Goal: Information Seeking & Learning: Understand process/instructions

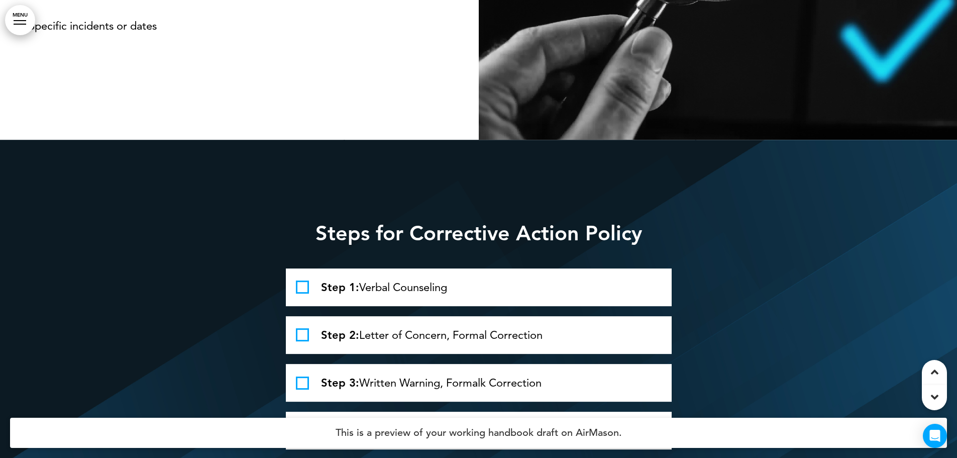
scroll to position [1759, 0]
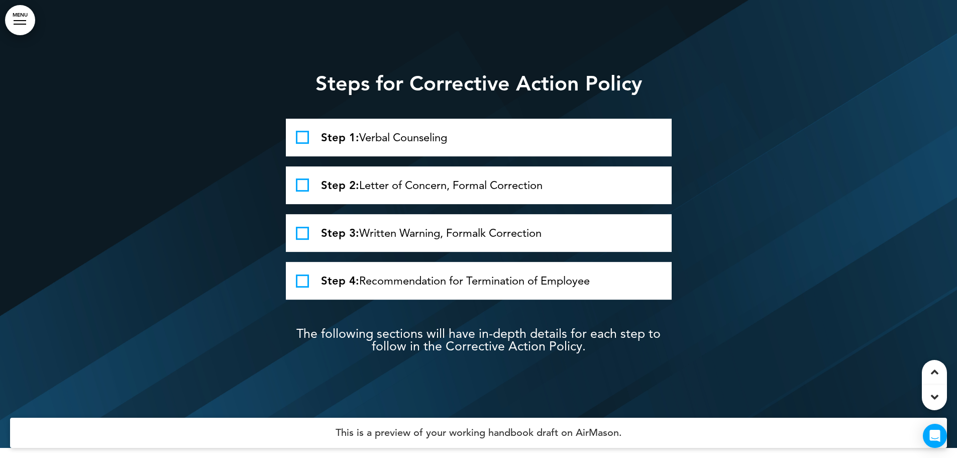
click at [297, 144] on span at bounding box center [302, 137] width 13 height 13
click at [300, 191] on span at bounding box center [302, 184] width 13 height 13
click at [301, 240] on span at bounding box center [302, 233] width 13 height 13
click at [300, 287] on span at bounding box center [302, 280] width 13 height 13
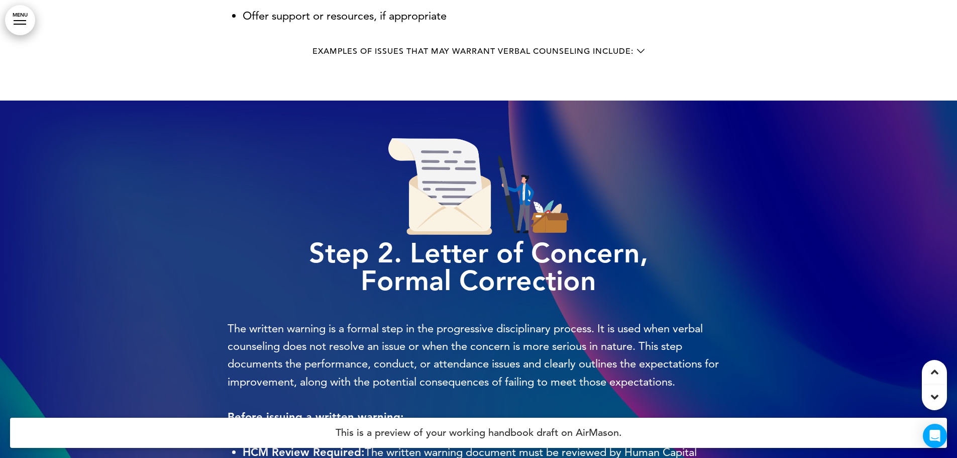
scroll to position [2664, 0]
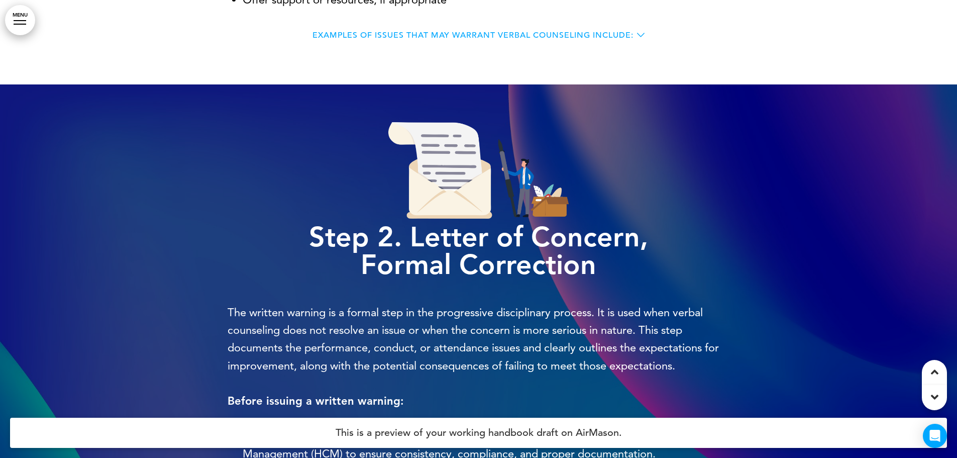
click at [638, 39] on div "Examples of issues that may warrant verbal counseling include:" at bounding box center [479, 35] width 332 height 8
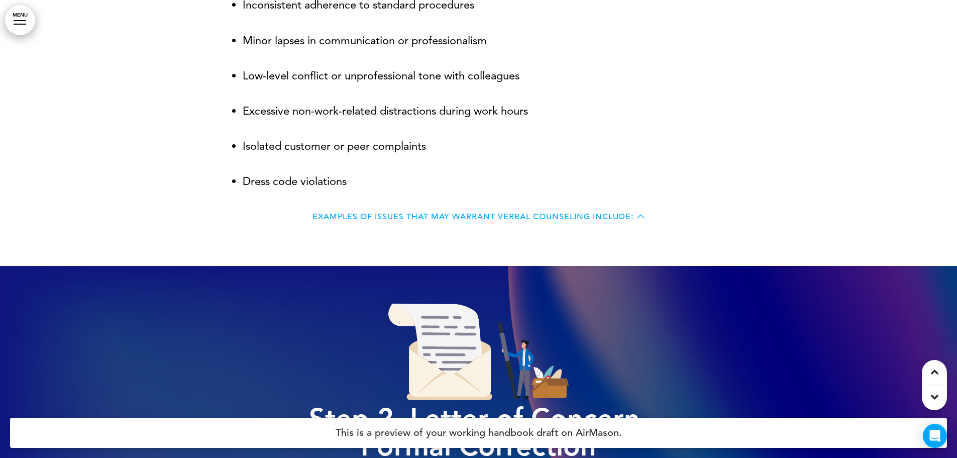
click at [641, 220] on icon at bounding box center [641, 217] width 8 height 8
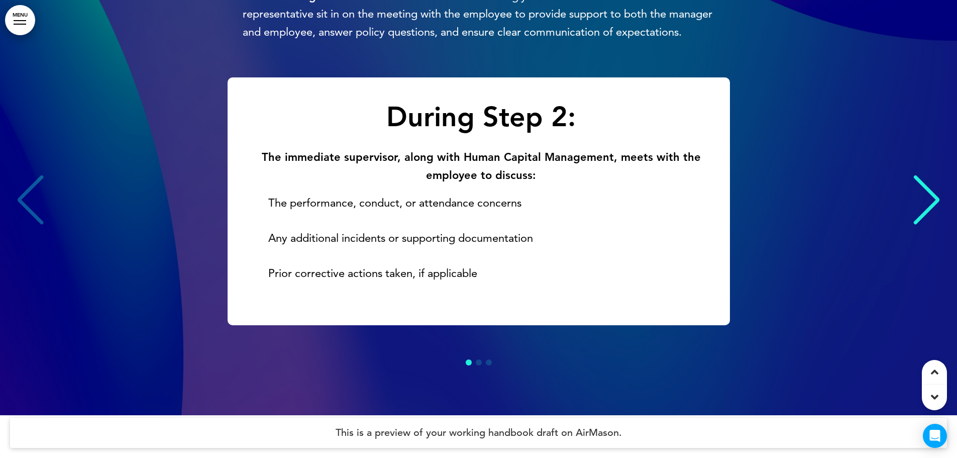
scroll to position [3181, 0]
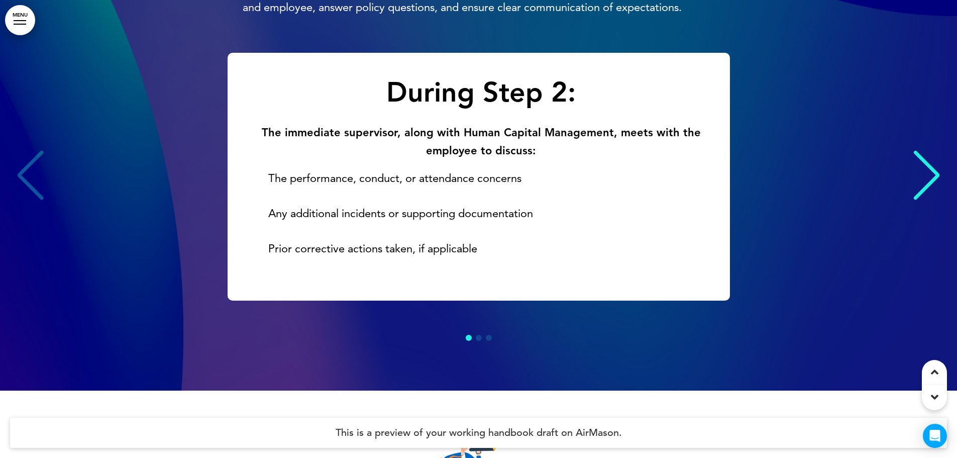
click at [932, 201] on div "Next slide" at bounding box center [927, 175] width 31 height 50
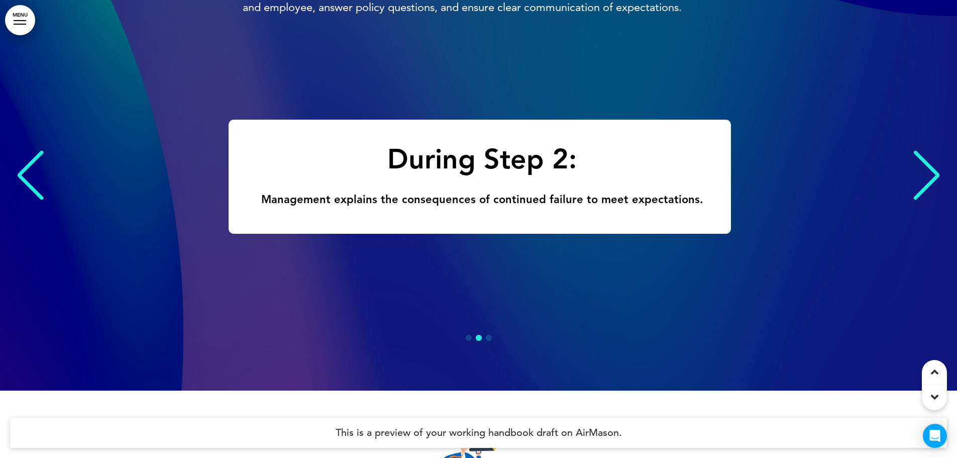
scroll to position [0, 942]
click at [925, 196] on div "Next slide" at bounding box center [927, 175] width 31 height 50
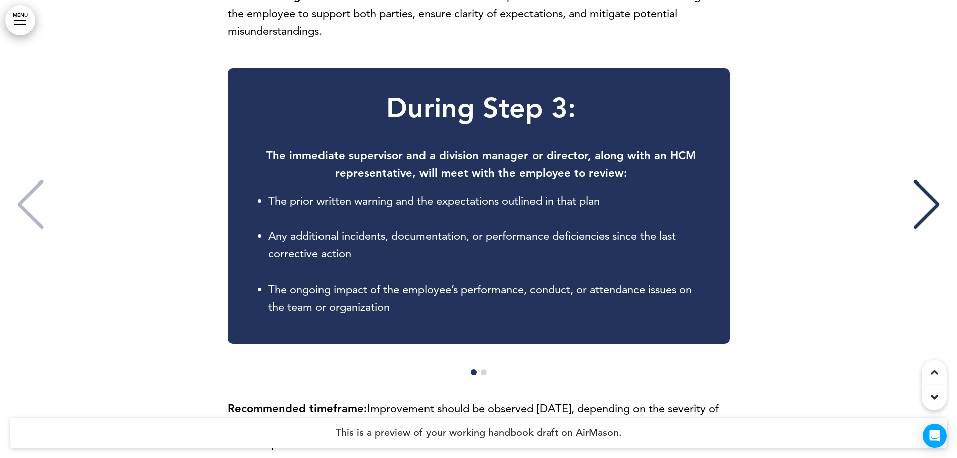
scroll to position [16, 0]
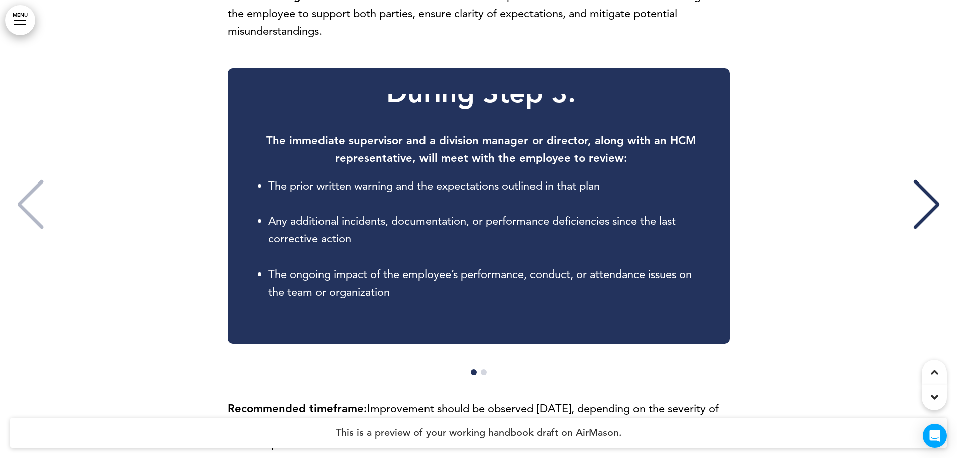
click at [915, 230] on div "Next slide" at bounding box center [927, 204] width 31 height 50
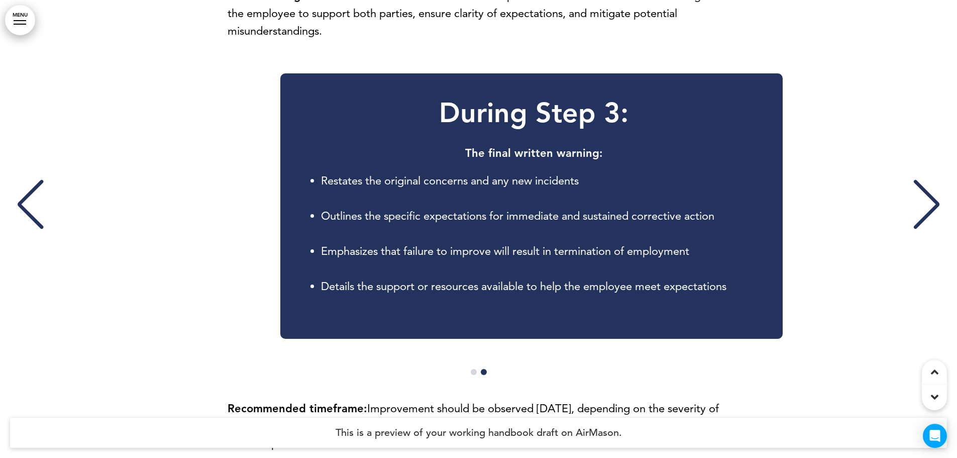
scroll to position [0, 942]
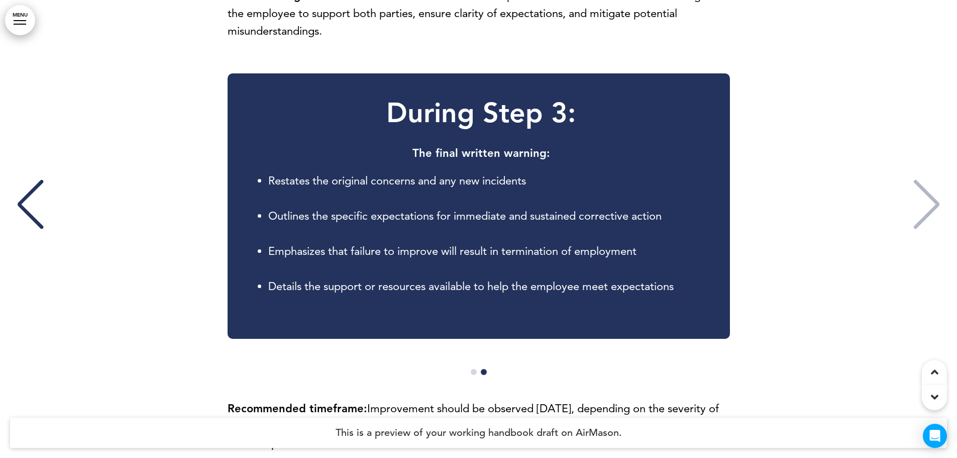
click at [52, 235] on div "During Step 3: The final written warning: Restates the original concerns and an…" at bounding box center [478, 205] width 937 height 265
click at [33, 230] on div "Previous slide" at bounding box center [30, 204] width 31 height 50
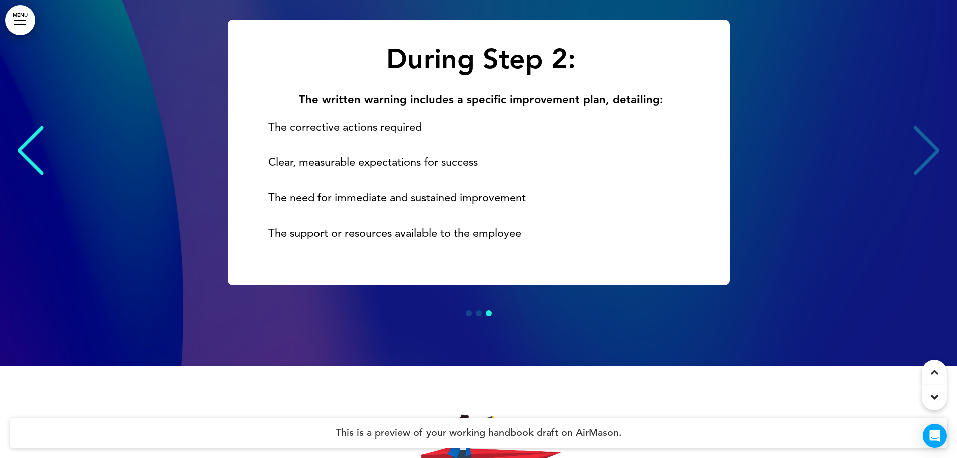
scroll to position [3217, 0]
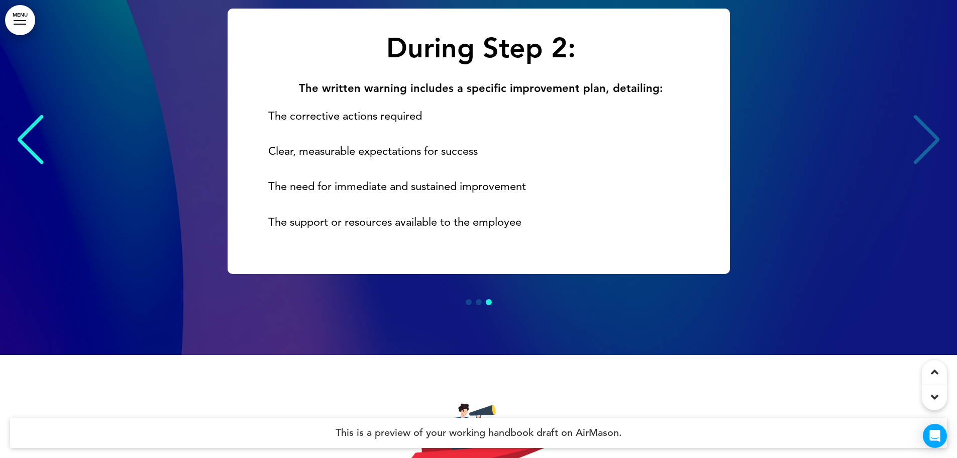
click at [934, 181] on div "During Step 2: The written warning includes a specific improvement plan, detail…" at bounding box center [478, 141] width 937 height 265
click at [32, 164] on div "Previous slide" at bounding box center [30, 140] width 31 height 50
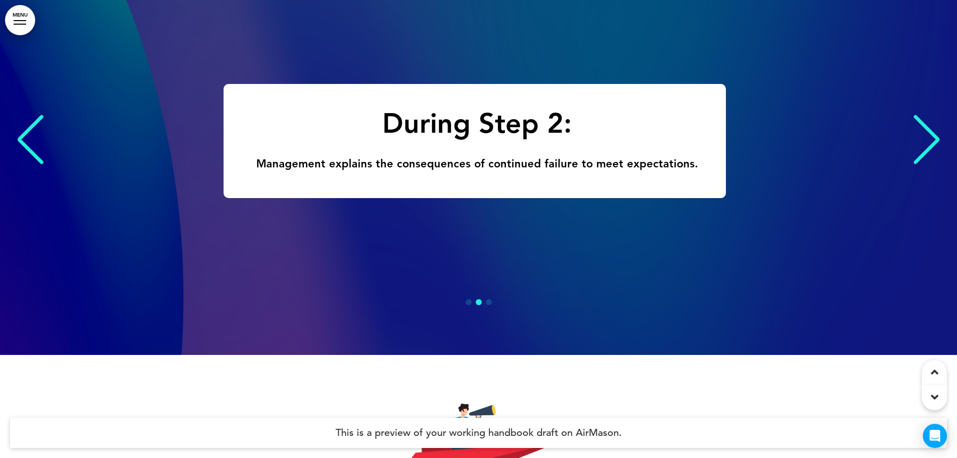
scroll to position [0, 942]
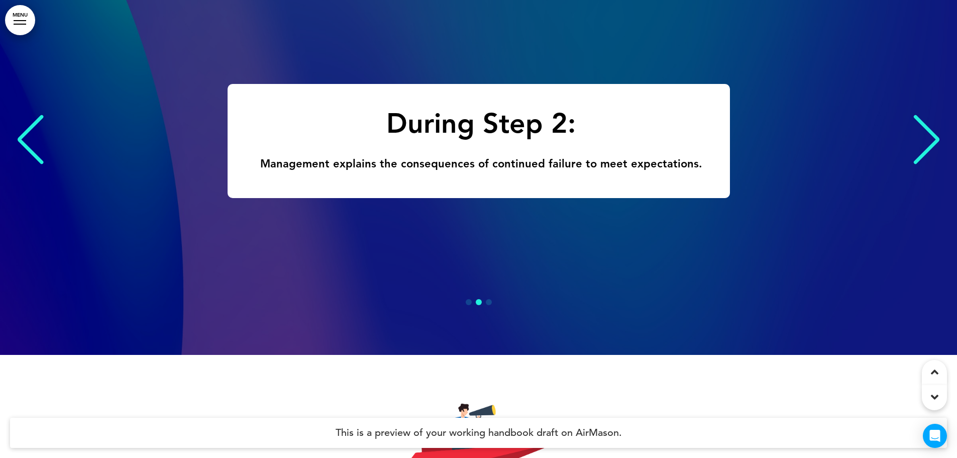
click at [907, 190] on div "During Step 2: Management explains the consequences of continued failure to mee…" at bounding box center [478, 141] width 937 height 114
click at [922, 165] on div "Next slide" at bounding box center [927, 140] width 31 height 50
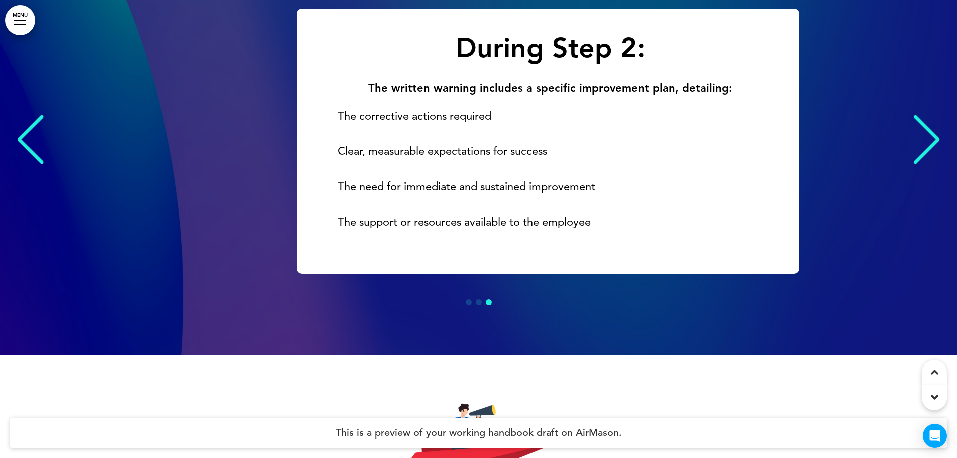
scroll to position [0, 1885]
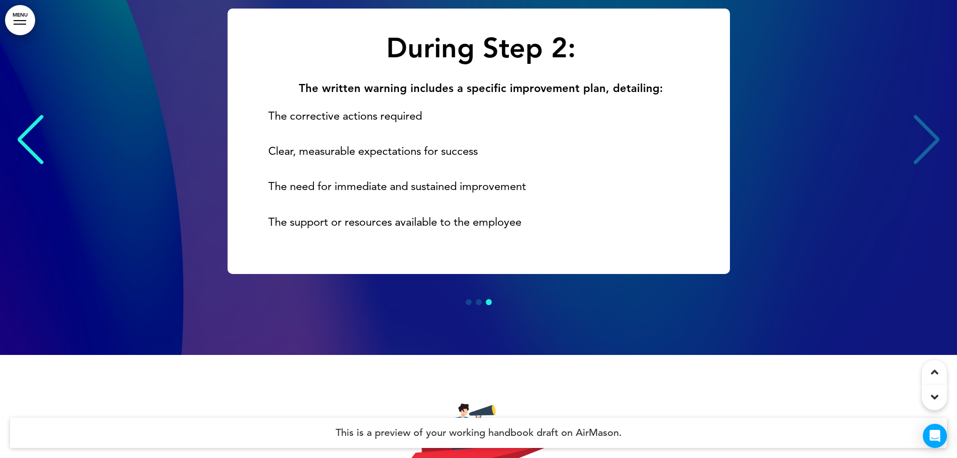
click at [27, 164] on div "Previous slide" at bounding box center [30, 140] width 31 height 50
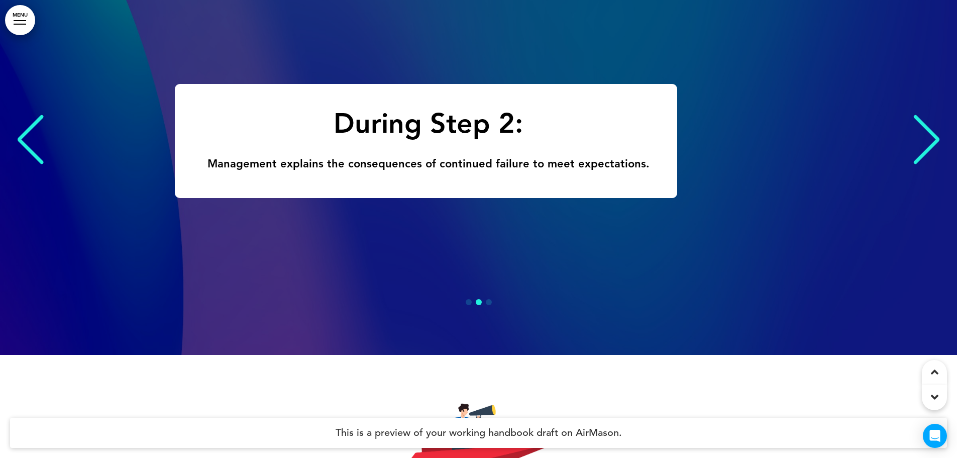
scroll to position [0, 942]
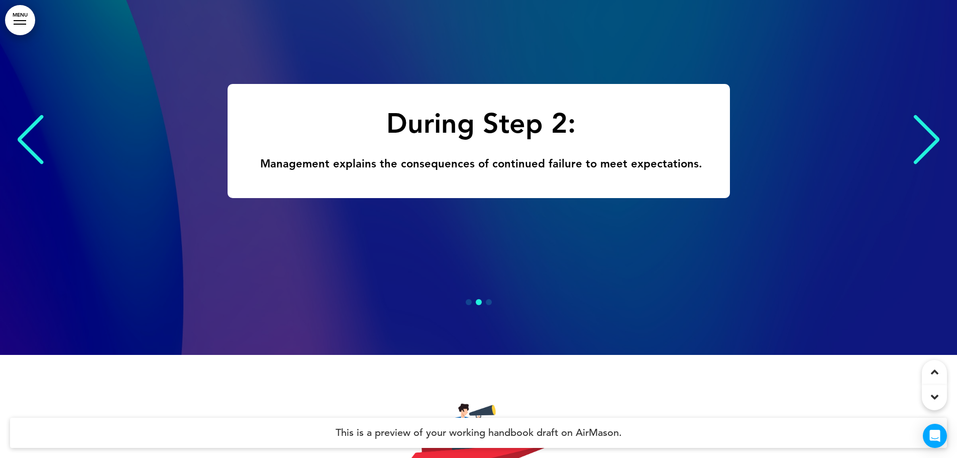
click at [35, 163] on div "Previous slide" at bounding box center [30, 140] width 31 height 50
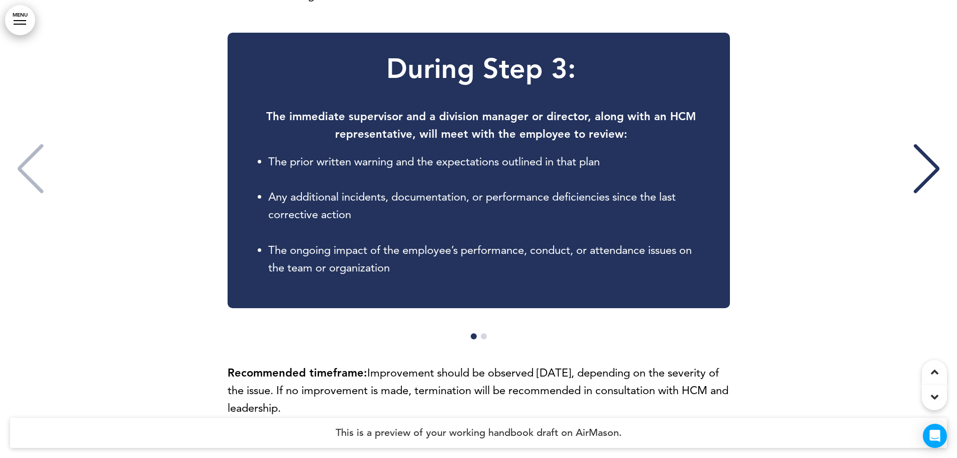
scroll to position [0, 0]
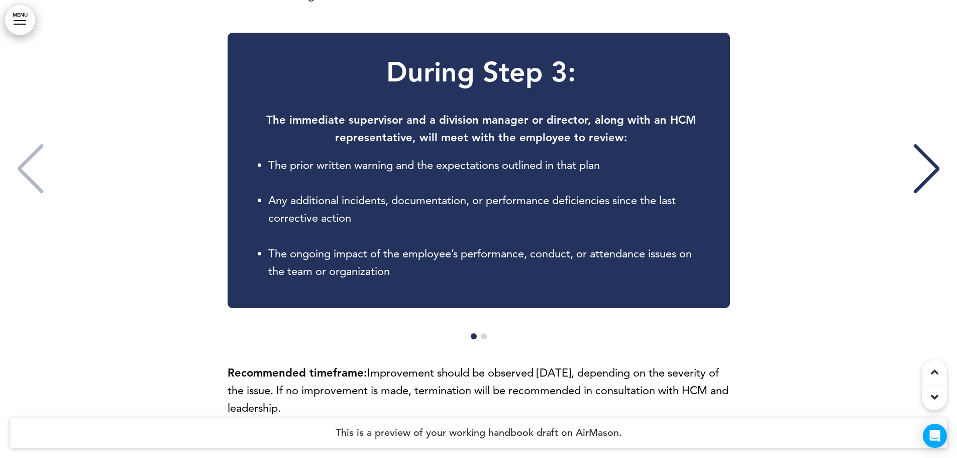
click at [926, 194] on div "Next slide" at bounding box center [927, 169] width 31 height 50
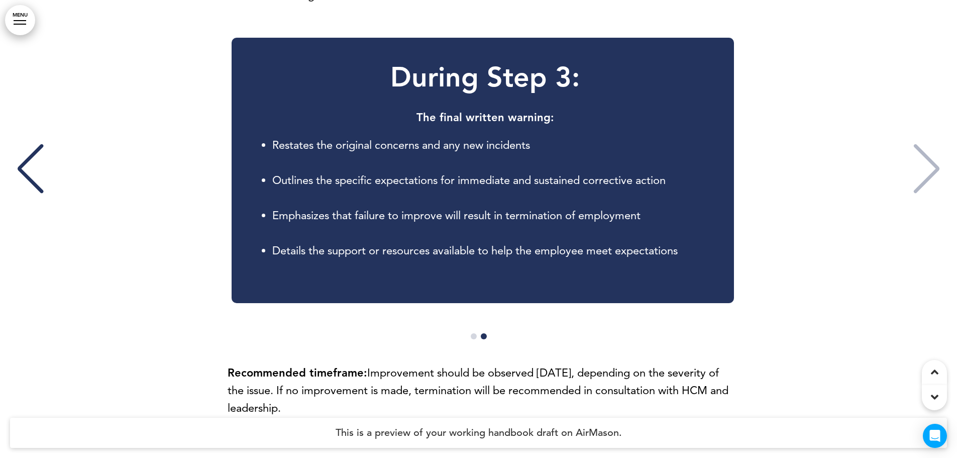
scroll to position [0, 942]
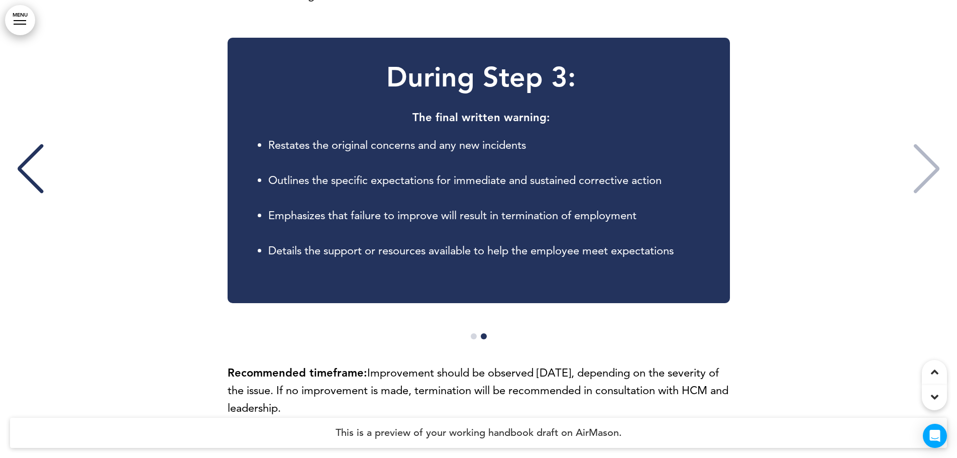
click at [35, 188] on div "Previous slide" at bounding box center [30, 169] width 31 height 50
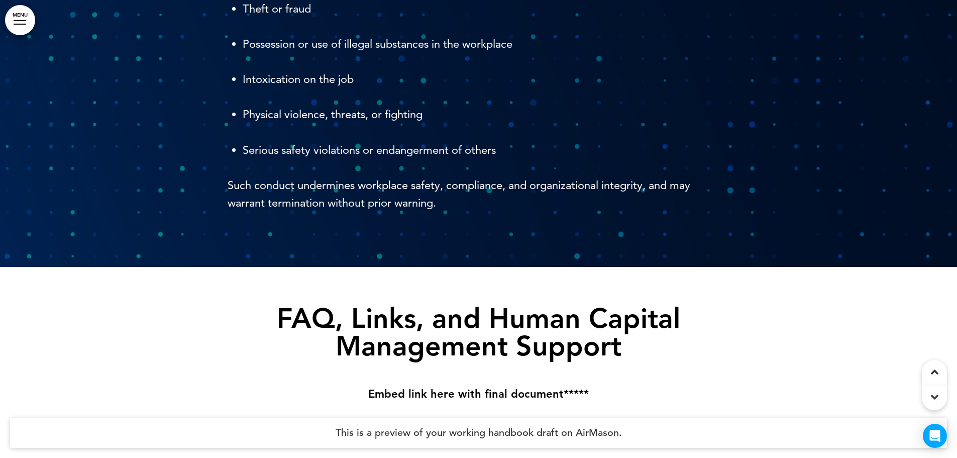
scroll to position [6683, 0]
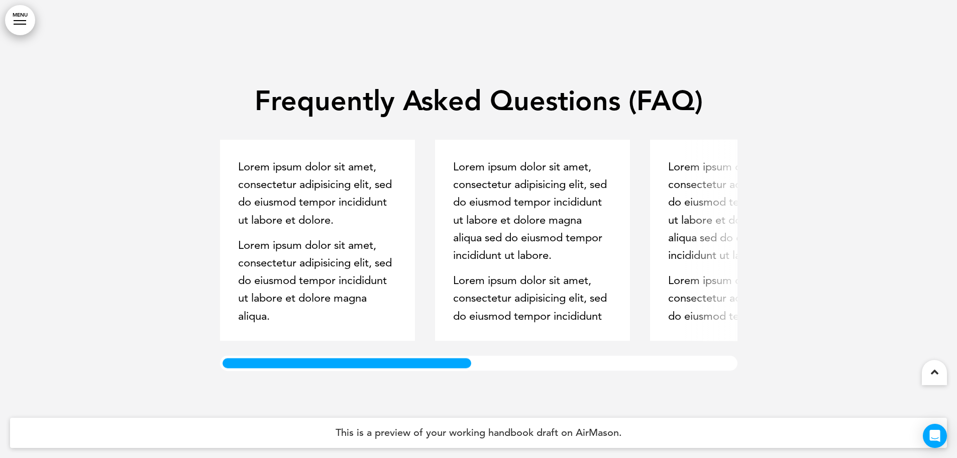
click at [165, 366] on div "Frequently Asked Questions (FAQ) Lorem ipsum dolor sit amet, consectetur adipis…" at bounding box center [478, 229] width 957 height 458
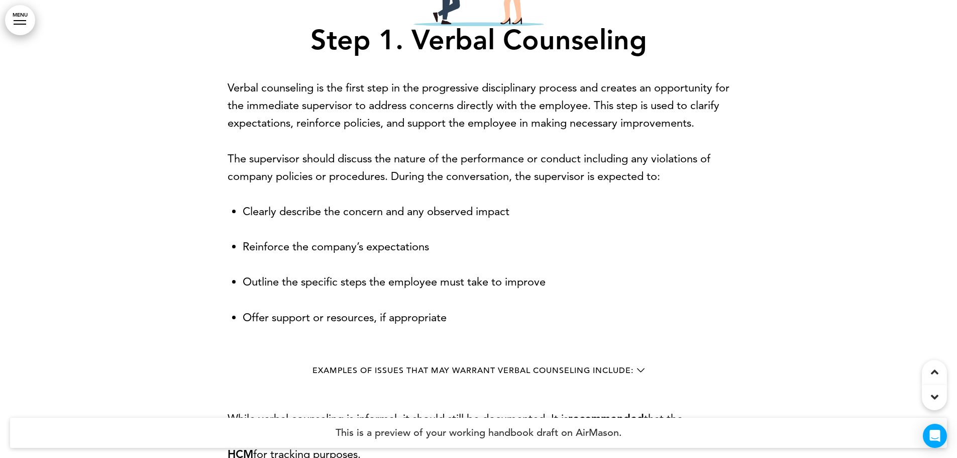
scroll to position [1549, 0]
